Goal: Use online tool/utility

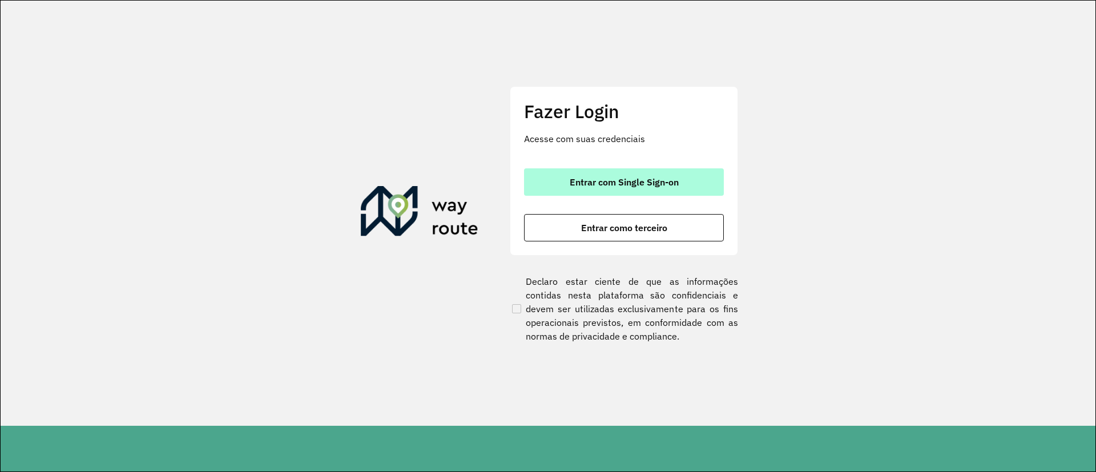
click at [660, 190] on button "Entrar com Single Sign-on" at bounding box center [624, 181] width 200 height 27
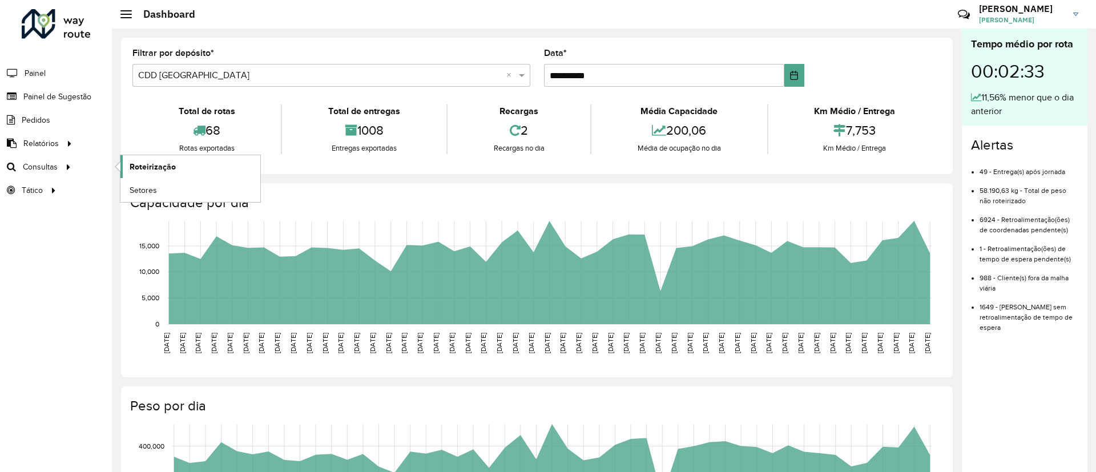
click at [129, 168] on link "Roteirização" at bounding box center [190, 166] width 140 height 23
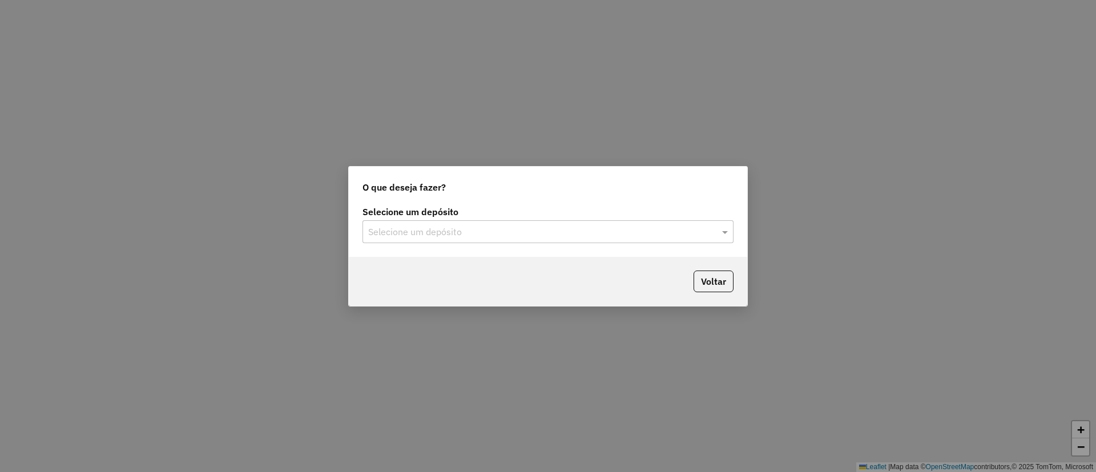
drag, startPoint x: 391, startPoint y: 245, endPoint x: 388, endPoint y: 231, distance: 14.1
click at [390, 243] on div "Selecione um depósito Selecione um depósito" at bounding box center [548, 230] width 398 height 54
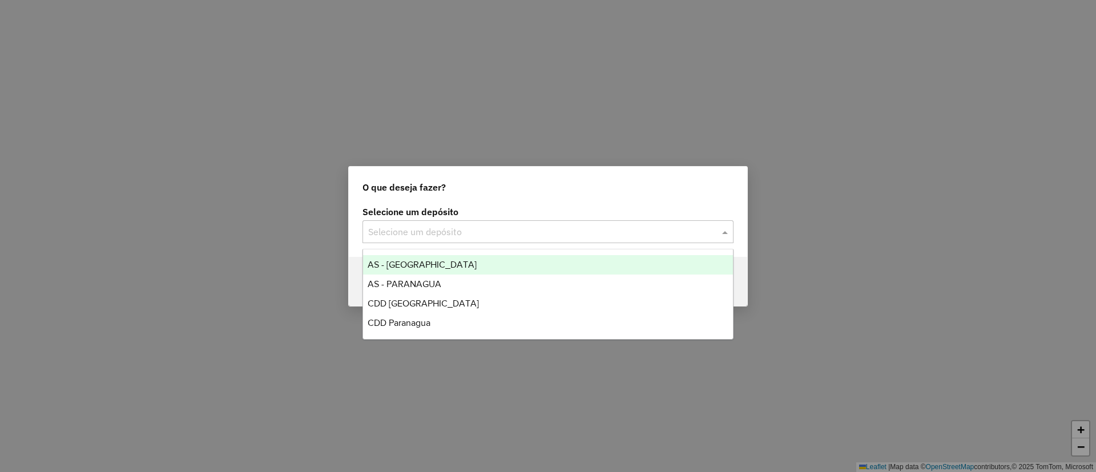
drag, startPoint x: 387, startPoint y: 231, endPoint x: 400, endPoint y: 284, distance: 55.1
click at [387, 237] on input "text" at bounding box center [536, 233] width 337 height 14
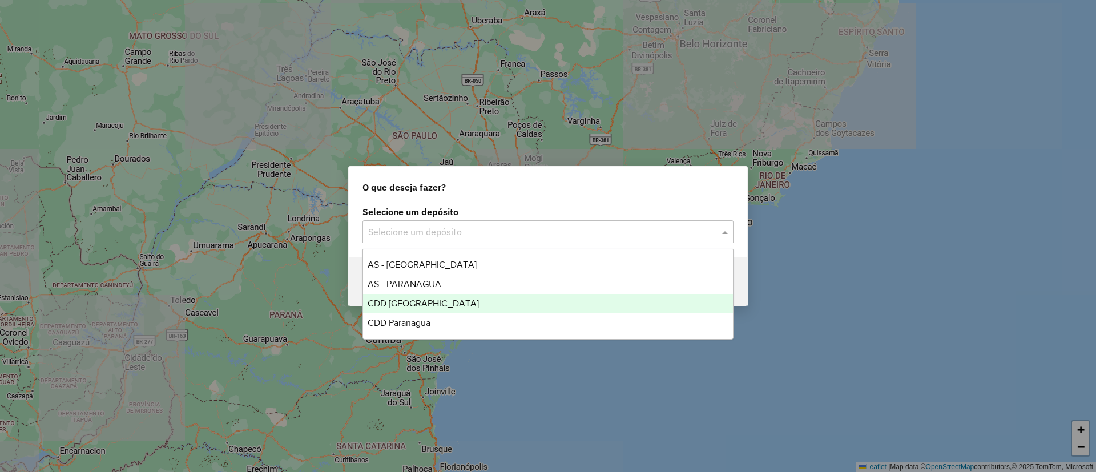
click at [410, 309] on div "CDD [GEOGRAPHIC_DATA]" at bounding box center [548, 303] width 370 height 19
